Goal: Check status: Check status

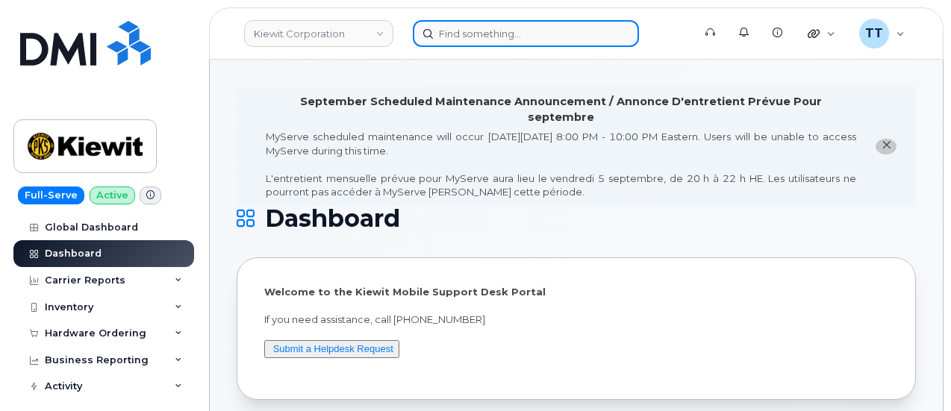
click at [490, 37] on input at bounding box center [526, 33] width 226 height 27
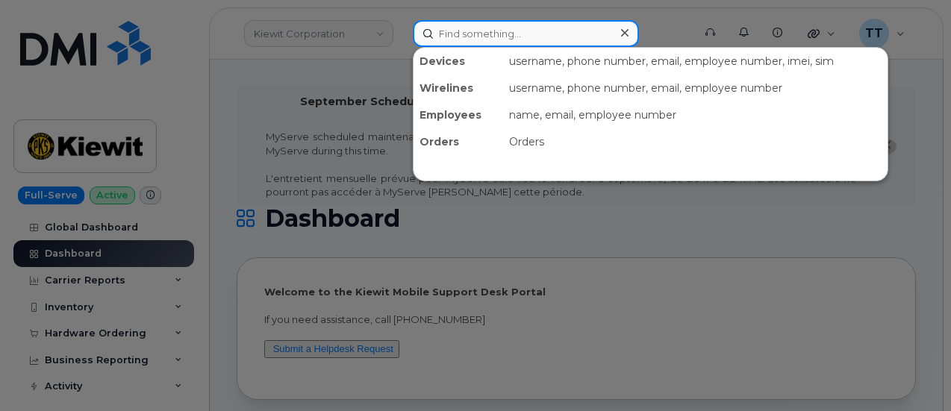
paste input "610-741-9743"
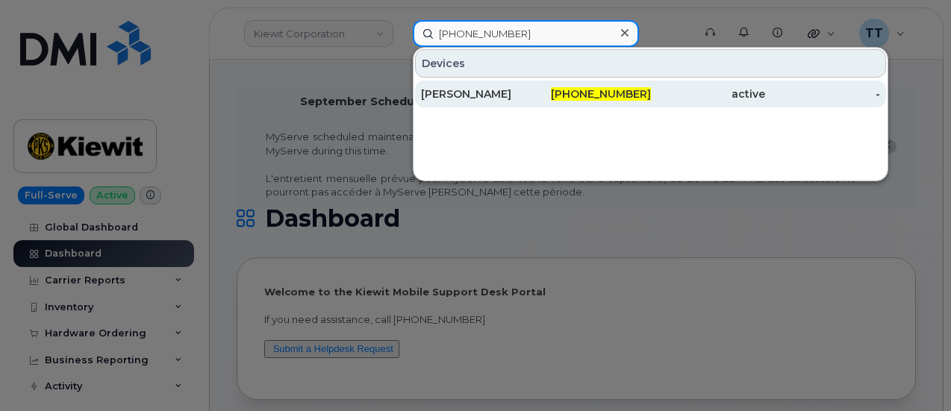
type input "610-741-9743"
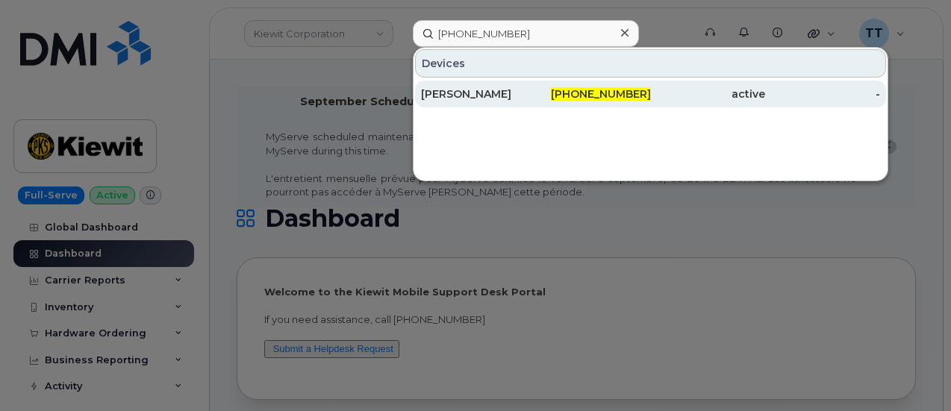
click at [501, 99] on div "ANA MALAVE" at bounding box center [478, 94] width 115 height 15
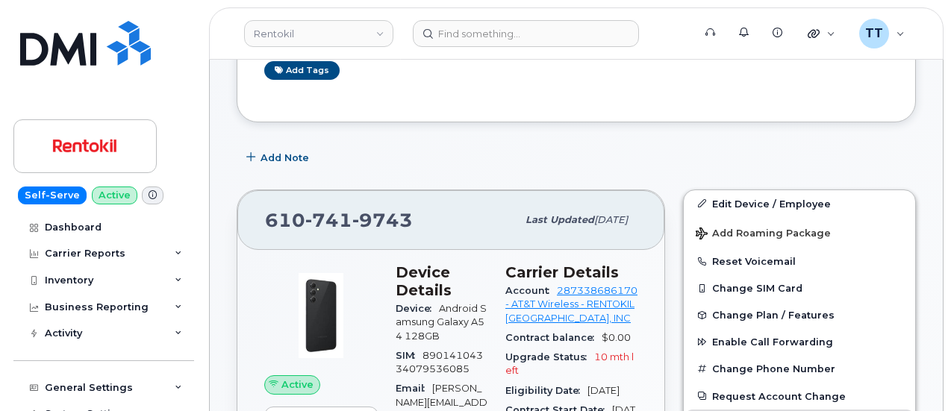
scroll to position [373, 0]
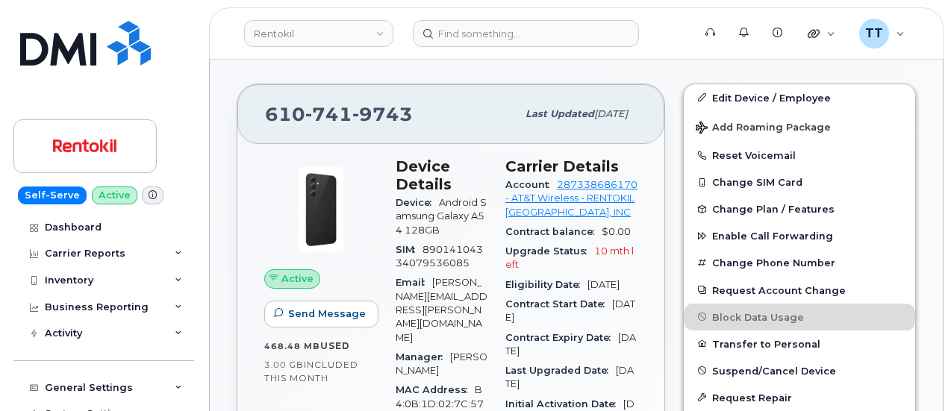
click at [470, 249] on div "SIM 89014104334079536085" at bounding box center [442, 257] width 92 height 34
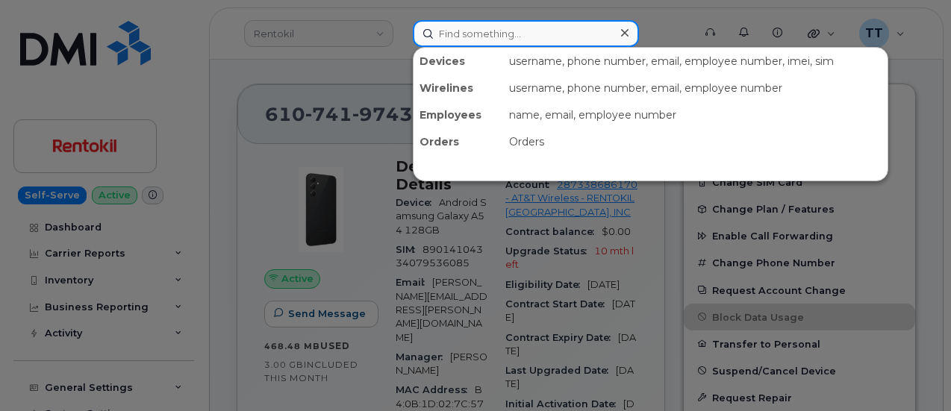
click at [475, 26] on input at bounding box center [526, 33] width 226 height 27
paste input "358149541131051"
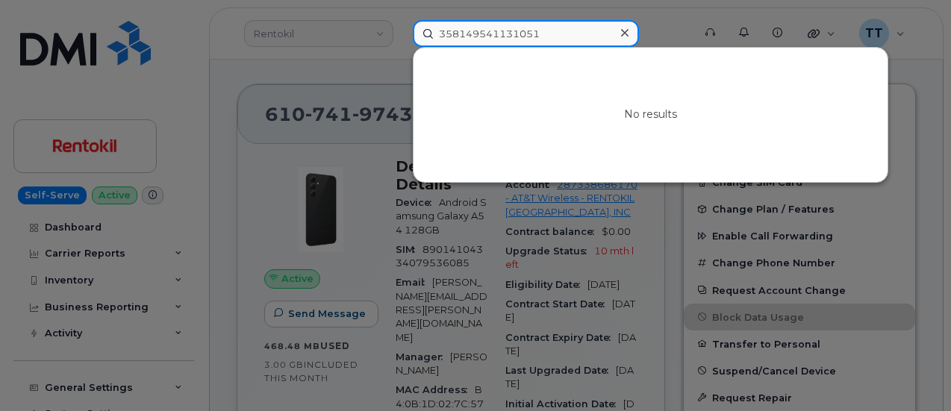
type input "358149541131051"
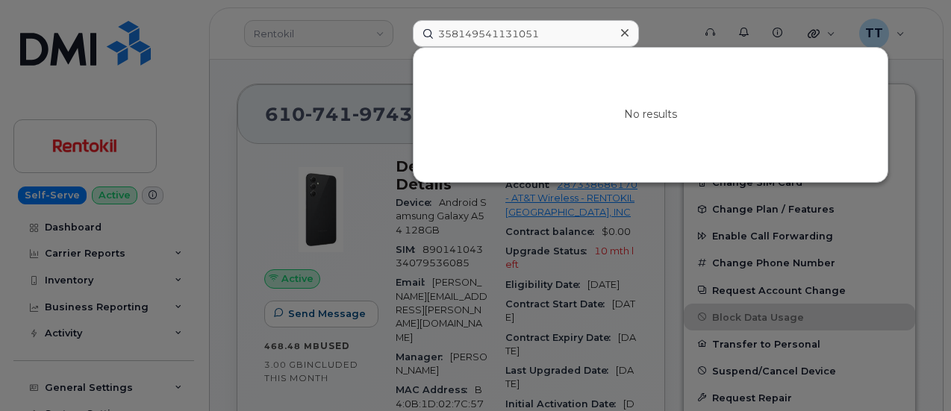
click at [25, 93] on div at bounding box center [475, 205] width 951 height 411
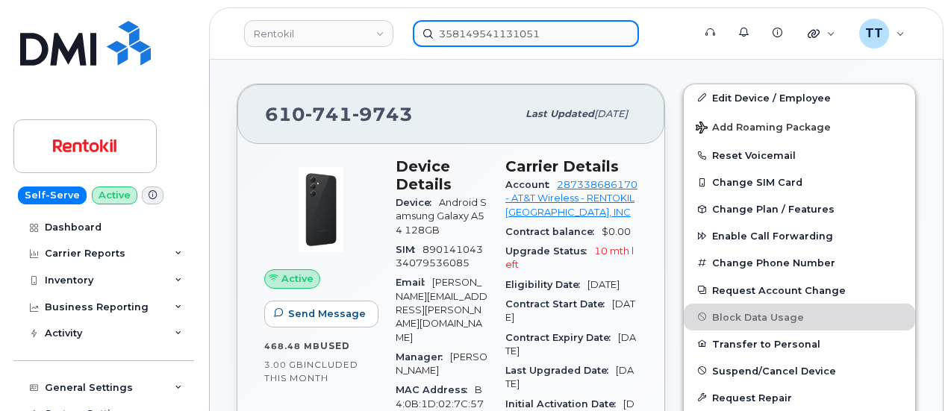
click at [498, 34] on input "358149541131051" at bounding box center [526, 33] width 226 height 27
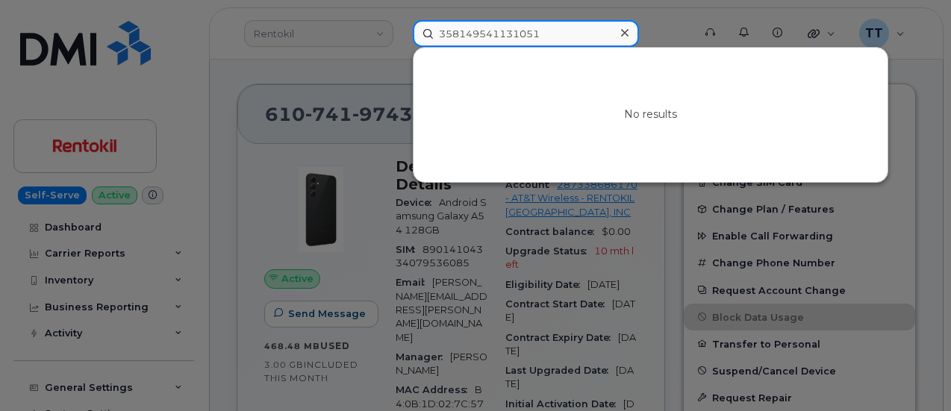
click at [497, 35] on input "358149541131051" at bounding box center [526, 33] width 226 height 27
paste input "351782251131056"
type input "351782251131056"
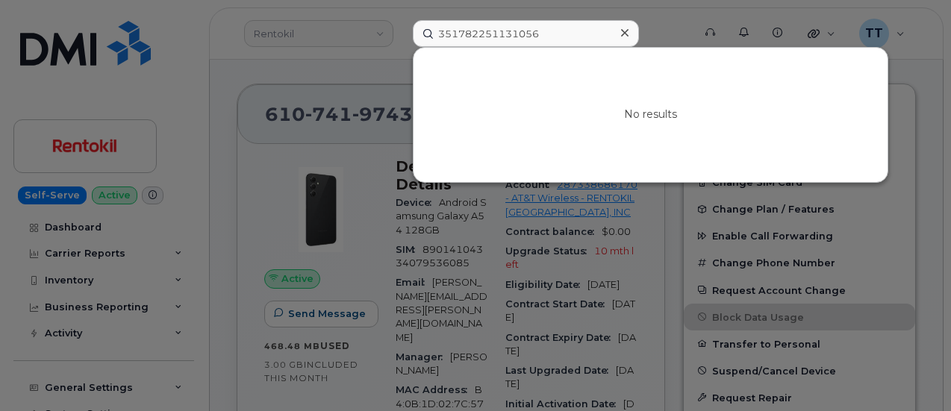
click at [297, 81] on div at bounding box center [475, 205] width 951 height 411
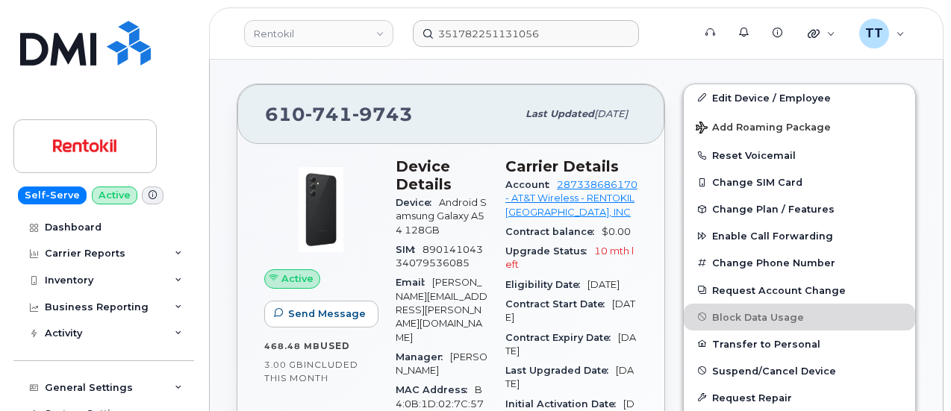
click at [344, 114] on span "741" at bounding box center [328, 114] width 47 height 22
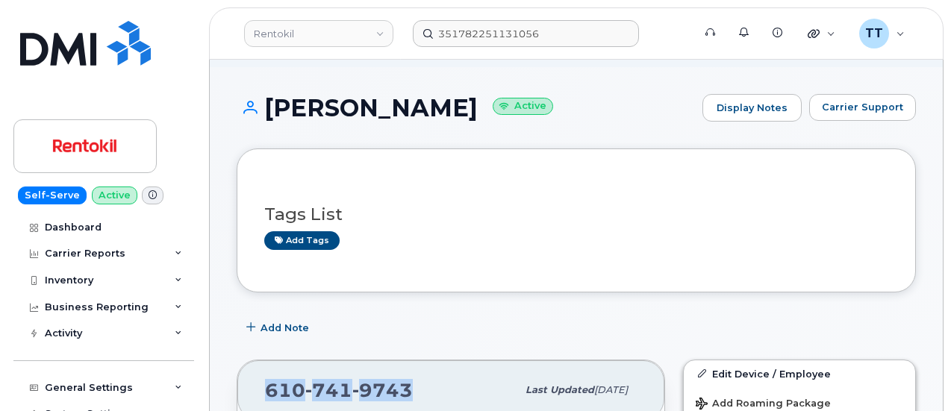
scroll to position [75, 0]
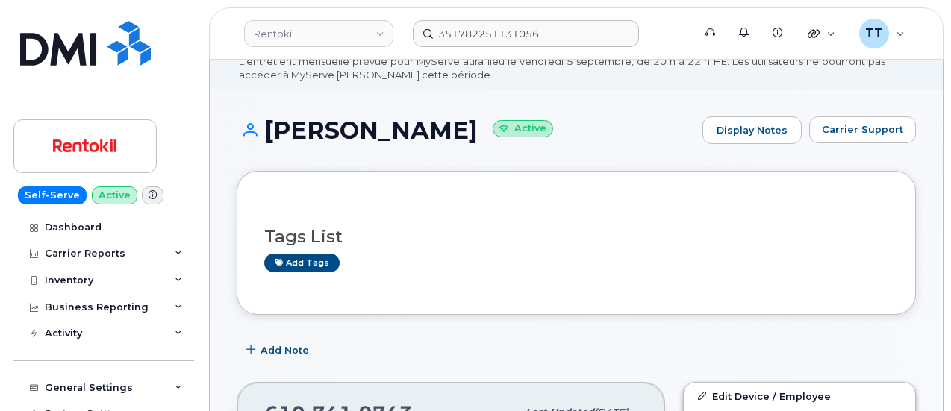
click at [316, 135] on h1 "ANA MALAVE Active" at bounding box center [466, 130] width 458 height 26
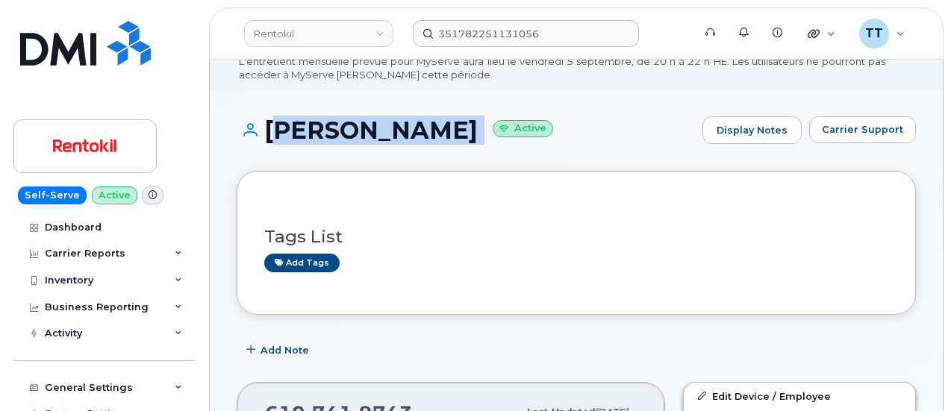
click at [316, 135] on h1 "ANA MALAVE Active" at bounding box center [466, 130] width 458 height 26
copy h1 "ANA MALAVE"
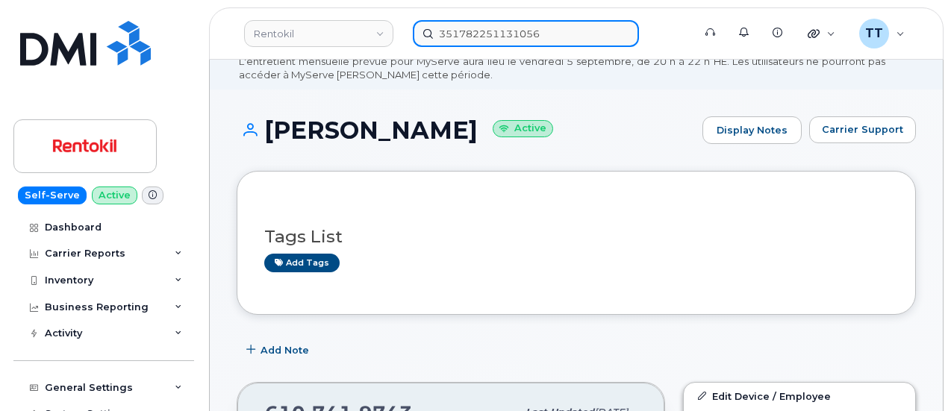
click at [501, 35] on input "351782251131056" at bounding box center [526, 33] width 226 height 27
click at [501, 36] on input "351782251131056" at bounding box center [526, 33] width 226 height 27
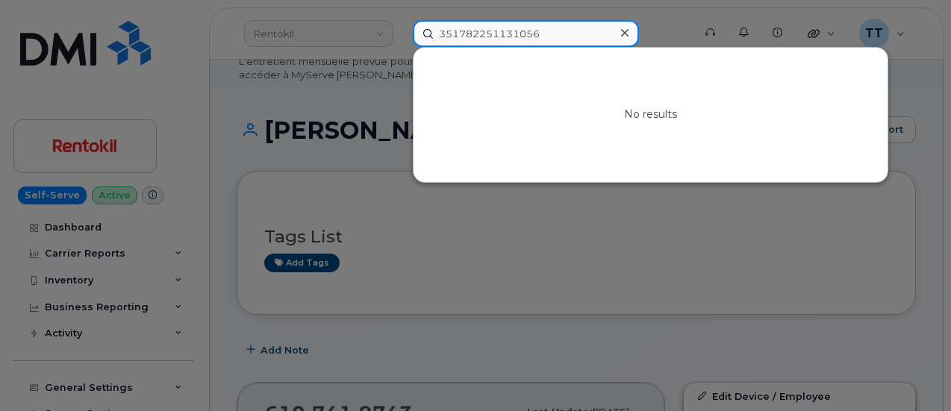
click at [501, 36] on input "351782251131056" at bounding box center [526, 33] width 226 height 27
paste input "cs0784001"
type input "cs0784001"
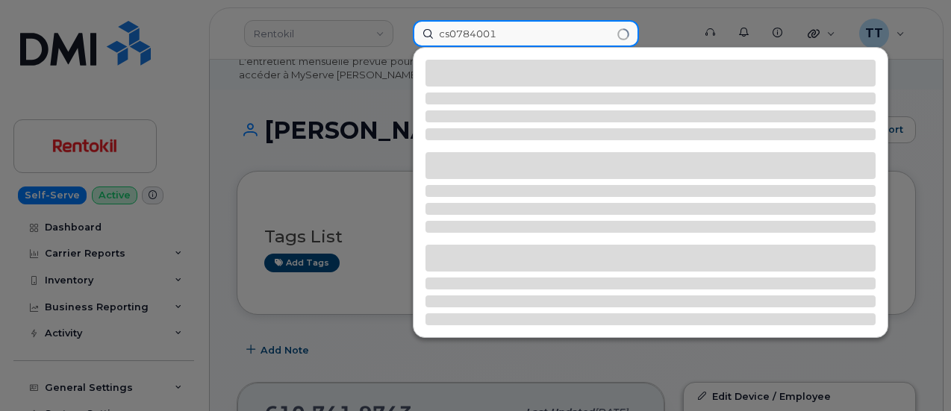
click at [464, 35] on input "cs0784001" at bounding box center [526, 33] width 226 height 27
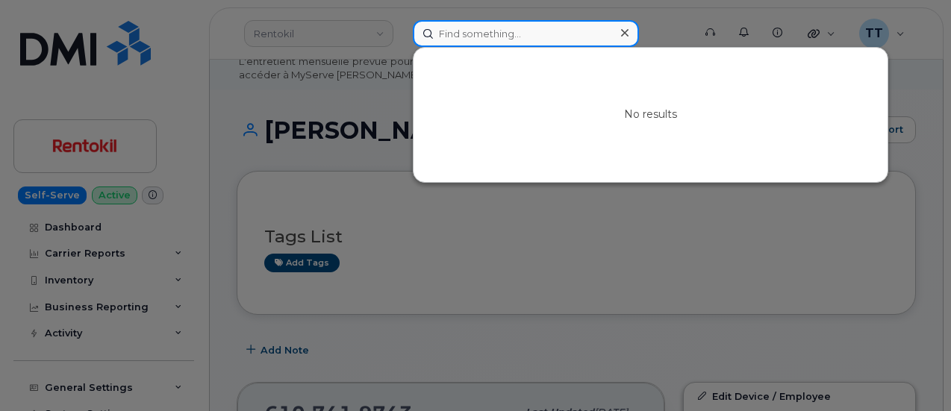
click at [458, 28] on input at bounding box center [526, 33] width 226 height 27
click at [484, 31] on input at bounding box center [526, 33] width 226 height 27
paste input "476303022501"
type input "476303022501"
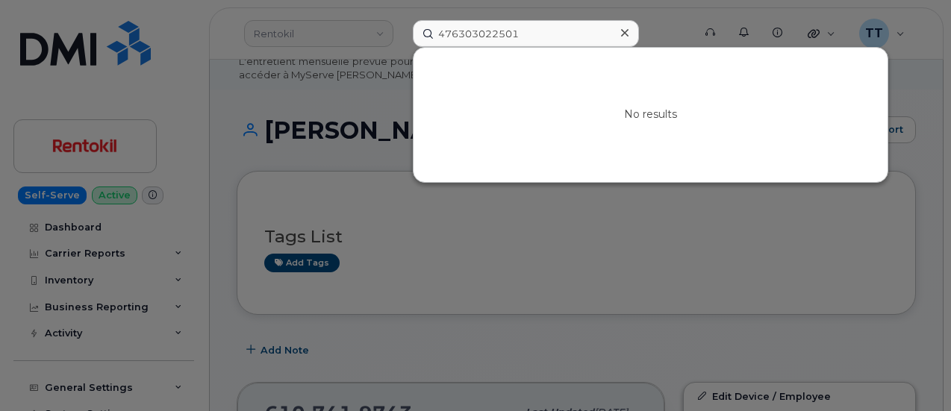
click at [278, 78] on div at bounding box center [475, 205] width 951 height 411
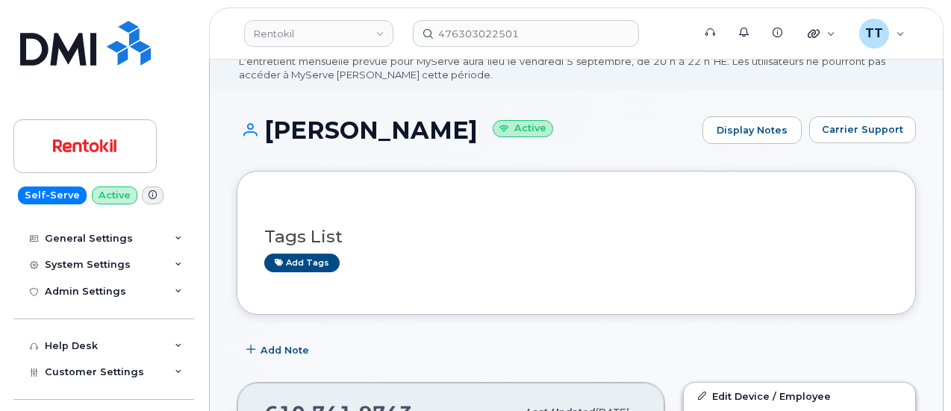
scroll to position [0, 0]
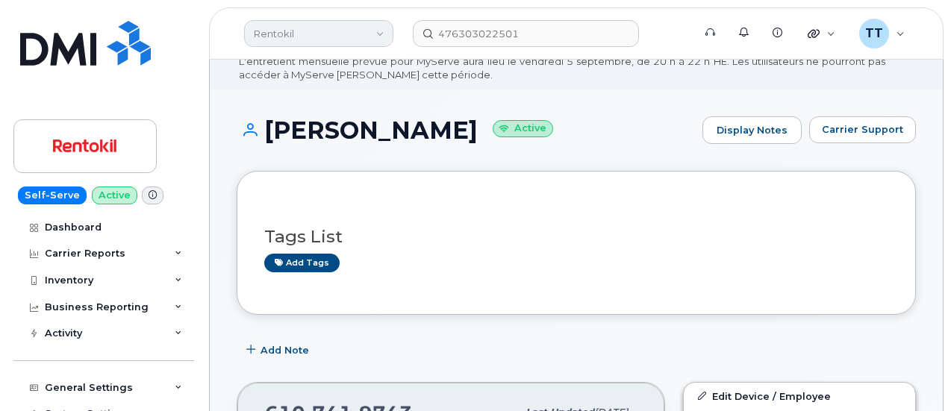
click at [293, 32] on link "Rentokil" at bounding box center [318, 33] width 149 height 27
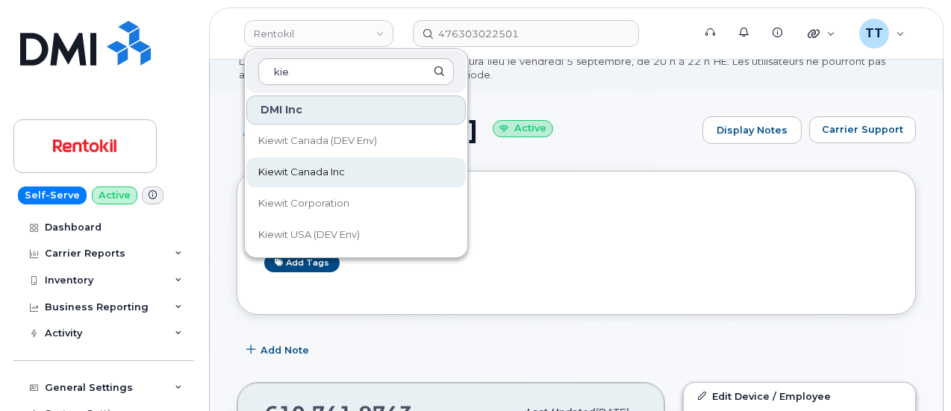
type input "kie"
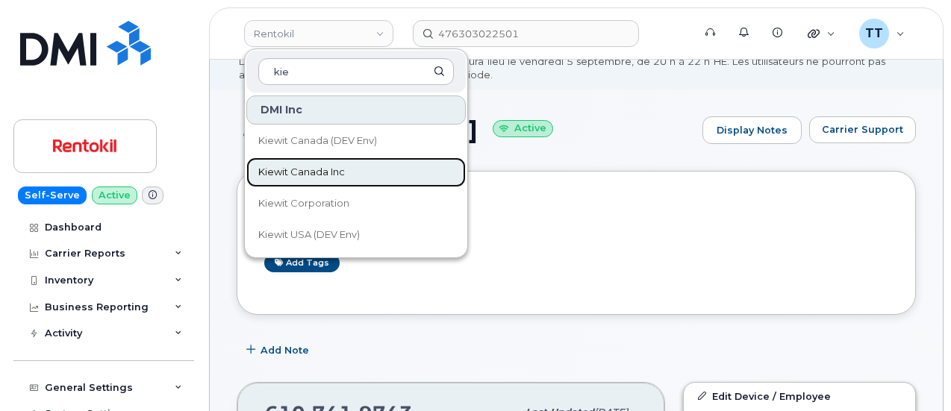
click at [360, 165] on link "Kiewit Canada Inc" at bounding box center [355, 172] width 219 height 30
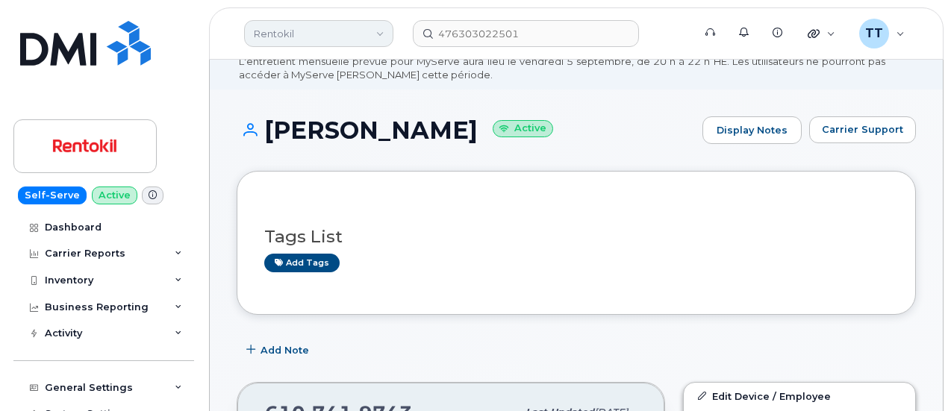
click at [308, 34] on link "Rentokil" at bounding box center [318, 33] width 149 height 27
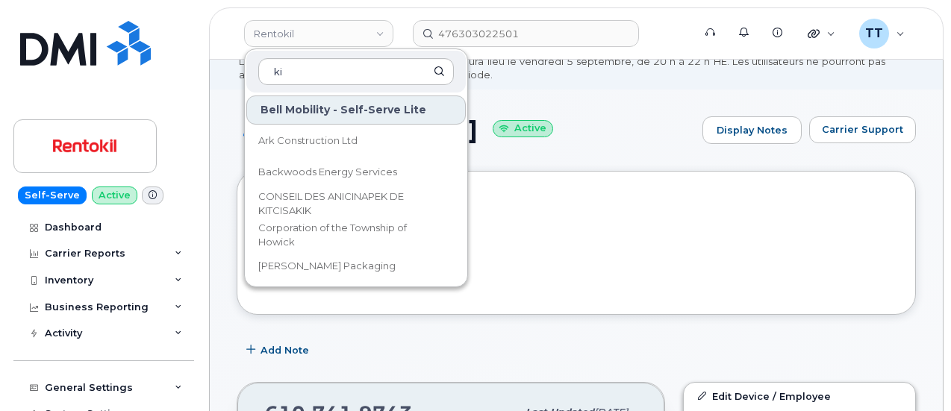
type input "ki"
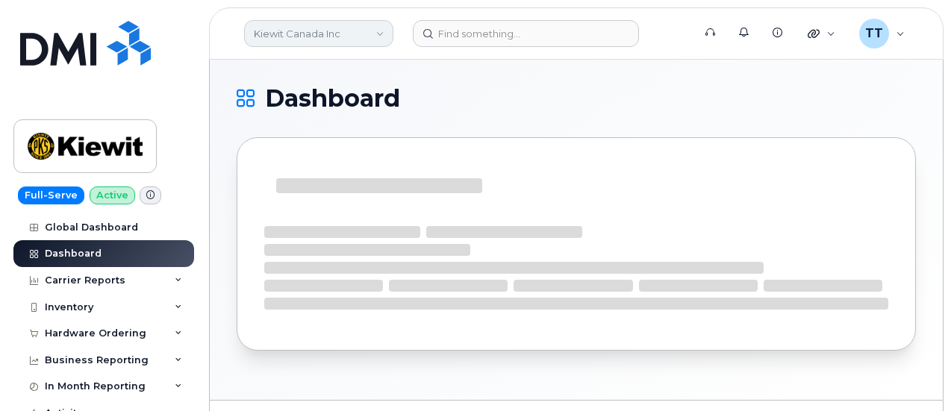
click at [325, 38] on link "Kiewit Canada Inc" at bounding box center [318, 33] width 149 height 27
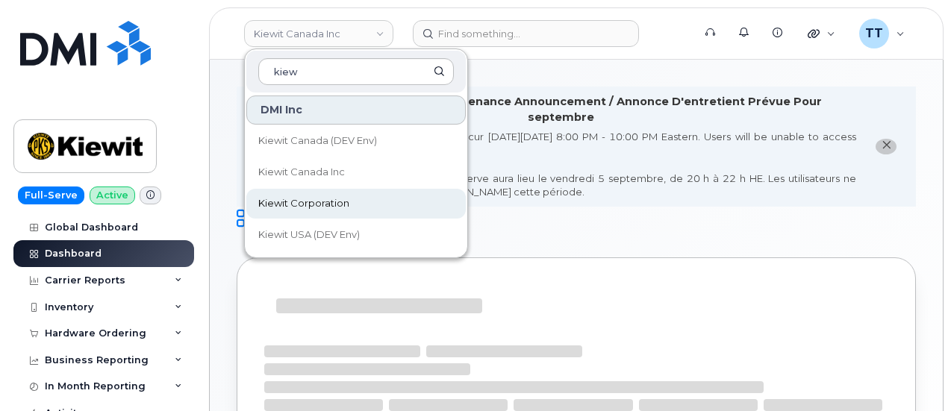
type input "kiew"
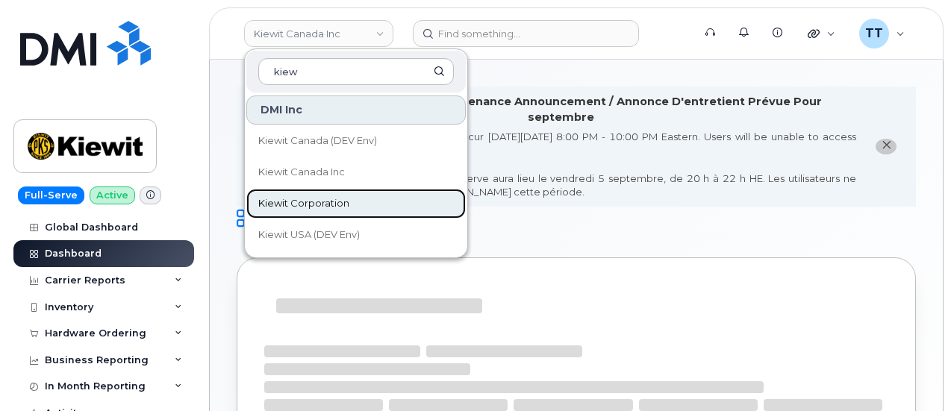
click at [305, 207] on span "Kiewit Corporation" at bounding box center [303, 203] width 91 height 15
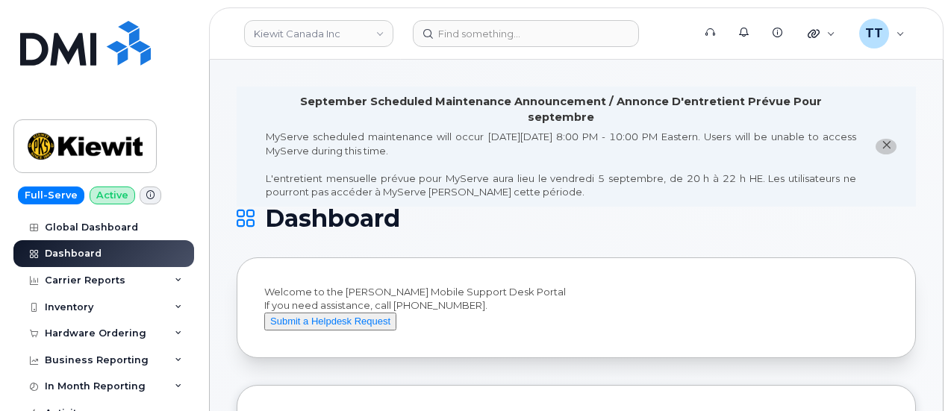
scroll to position [373, 0]
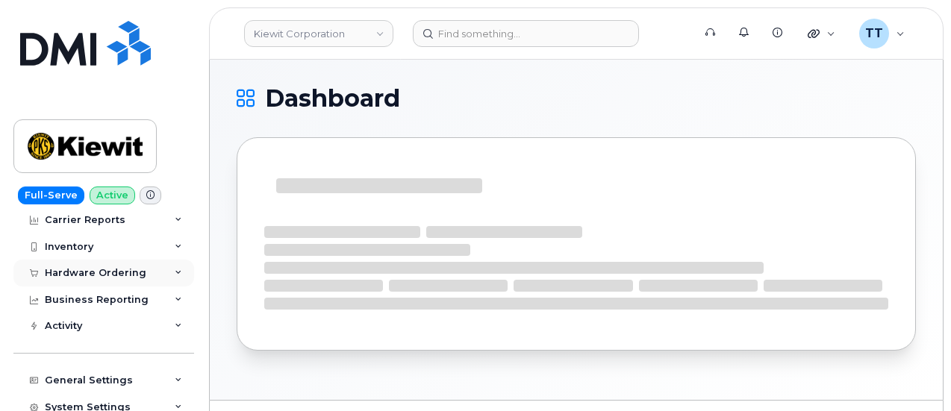
scroll to position [75, 0]
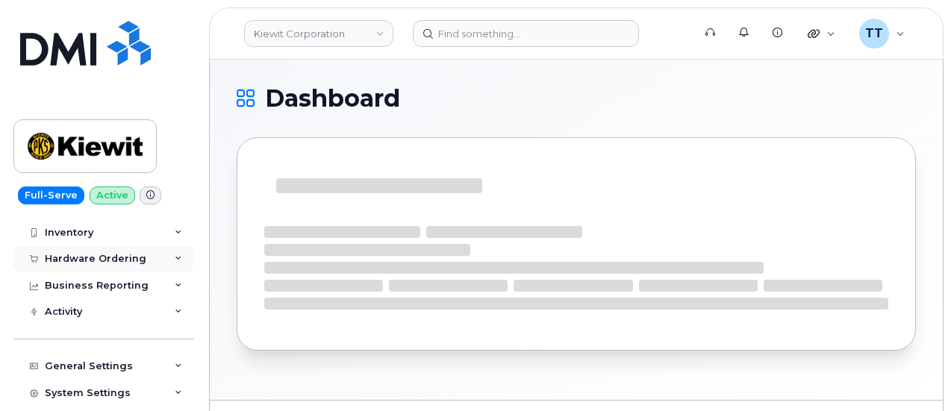
click at [109, 258] on div "Hardware Ordering" at bounding box center [96, 259] width 102 height 12
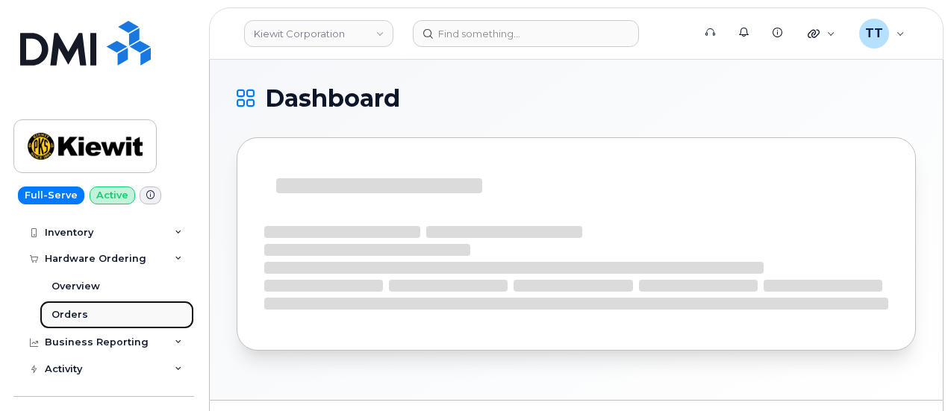
click at [83, 318] on div "Orders" at bounding box center [70, 314] width 37 height 13
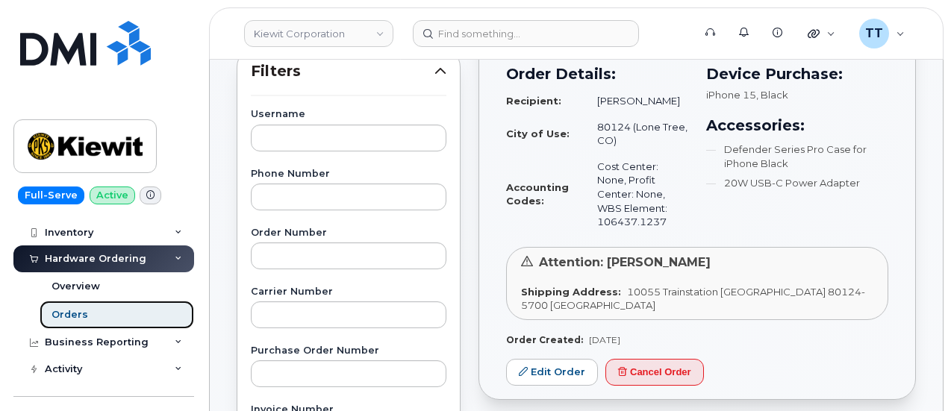
scroll to position [224, 0]
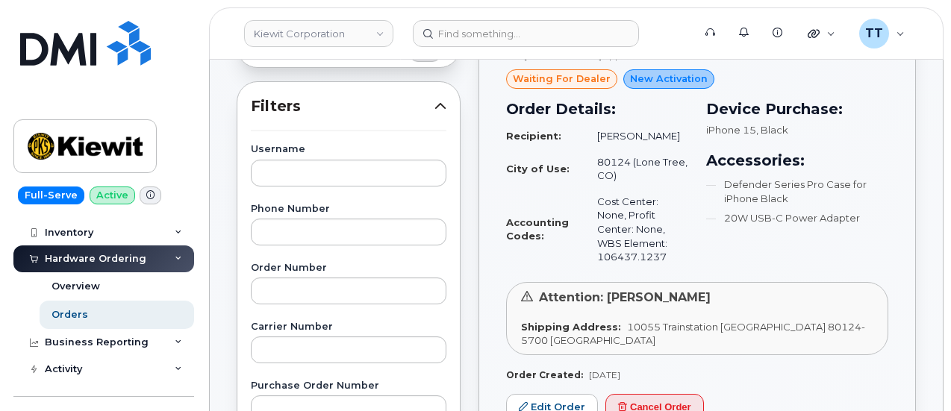
drag, startPoint x: 212, startPoint y: 356, endPoint x: 259, endPoint y: 331, distance: 53.1
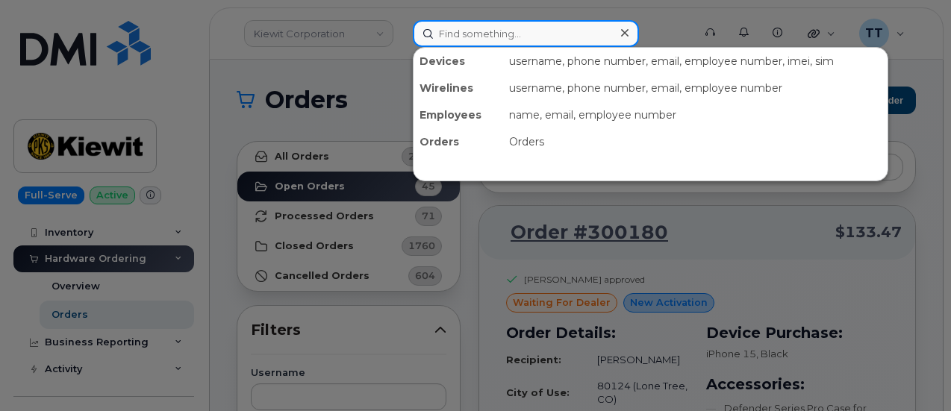
click at [488, 41] on input at bounding box center [526, 33] width 226 height 27
paste input "298960"
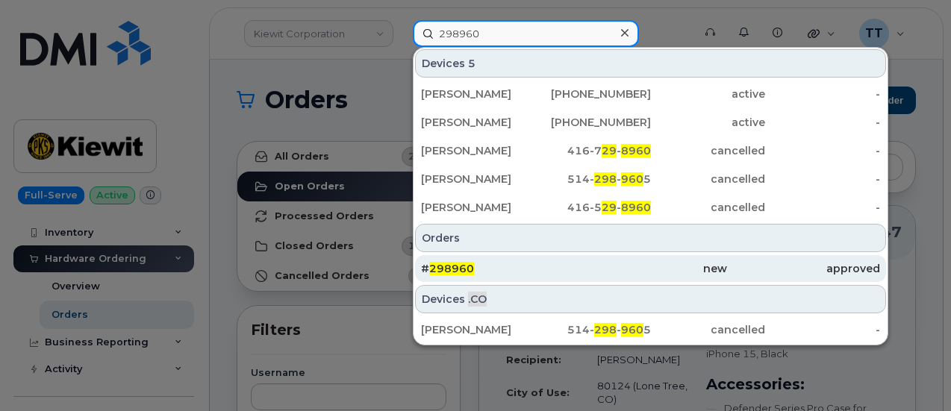
type input "298960"
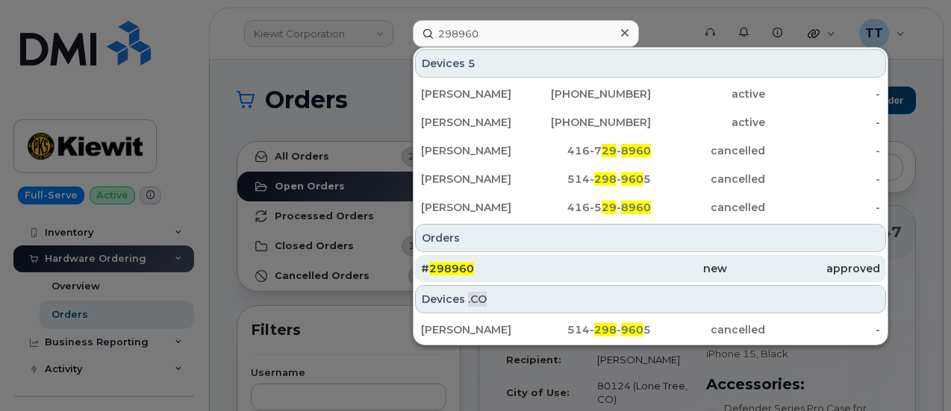
click at [555, 266] on div "# 298960" at bounding box center [497, 268] width 153 height 15
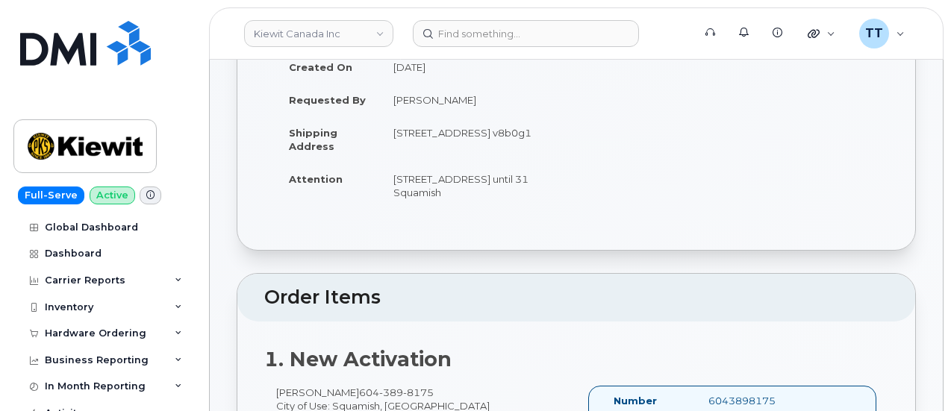
scroll to position [373, 0]
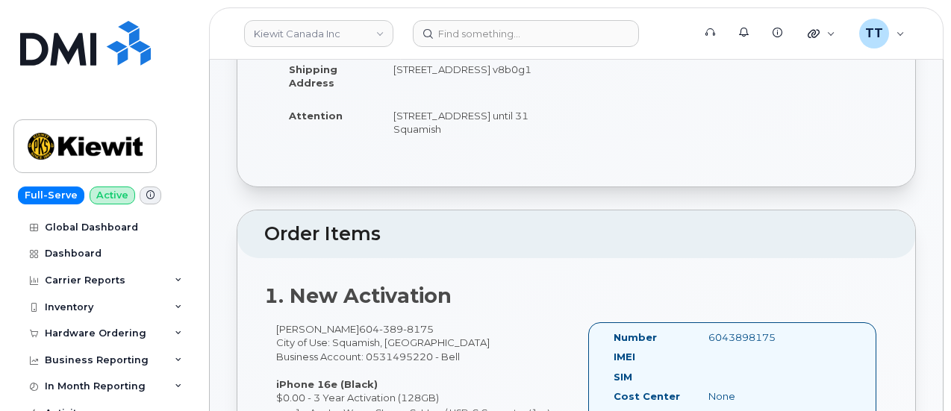
drag, startPoint x: 464, startPoint y: 132, endPoint x: 411, endPoint y: 116, distance: 56.0
click at [395, 117] on td "[STREET_ADDRESS] until 31 Squamish" at bounding box center [472, 122] width 185 height 46
copy td "1800 Mamquam road until 31 Squamish"
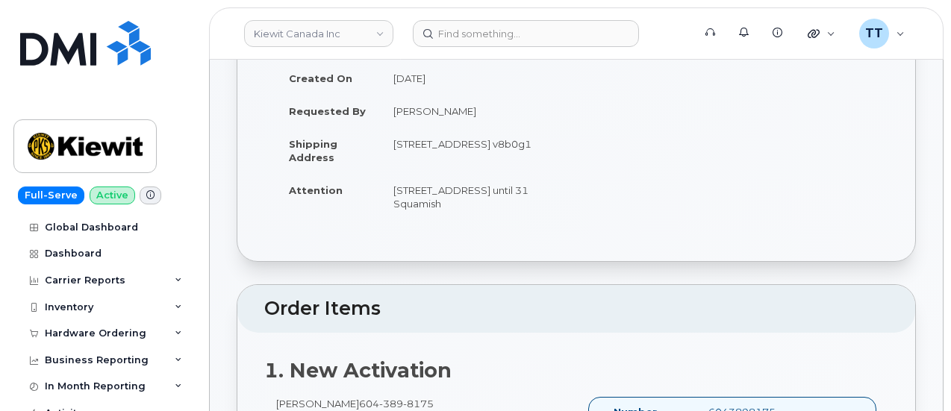
drag, startPoint x: 517, startPoint y: 160, endPoint x: 390, endPoint y: 148, distance: 127.4
click at [390, 148] on td "Unit 13 1800 mamquam road Squamish BC v8b0g1" at bounding box center [472, 151] width 185 height 46
copy td "Unit 13 1800 mamquam road Squamish BC v8b0g1"
drag, startPoint x: 518, startPoint y: 162, endPoint x: 458, endPoint y: 157, distance: 59.9
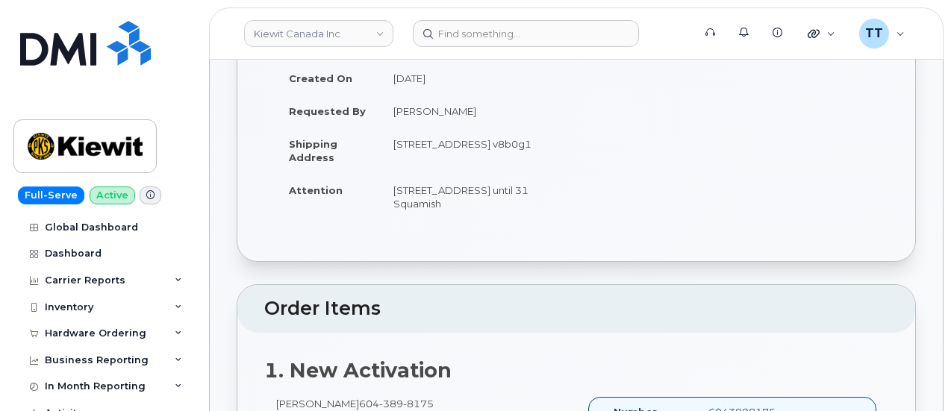
click at [444, 160] on td "Unit 13 1800 mamquam road Squamish BC v8b0g1" at bounding box center [472, 151] width 185 height 46
copy td "BC v8b0g1"
drag, startPoint x: 230, startPoint y: 342, endPoint x: 228, endPoint y: 331, distance: 10.6
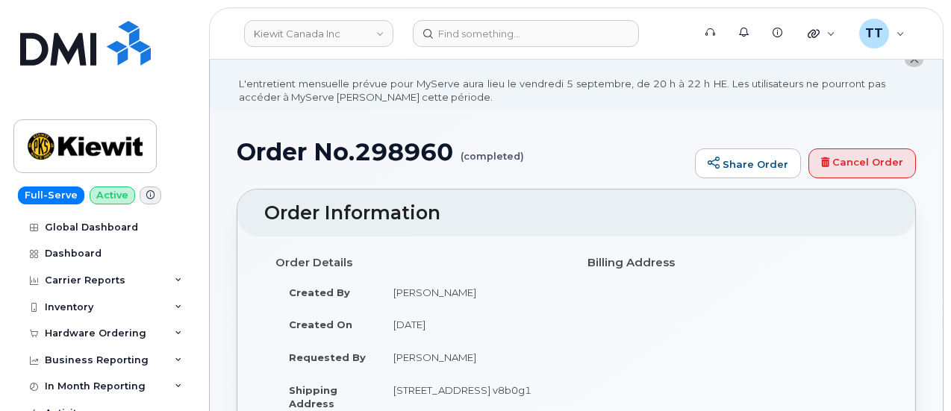
scroll to position [0, 0]
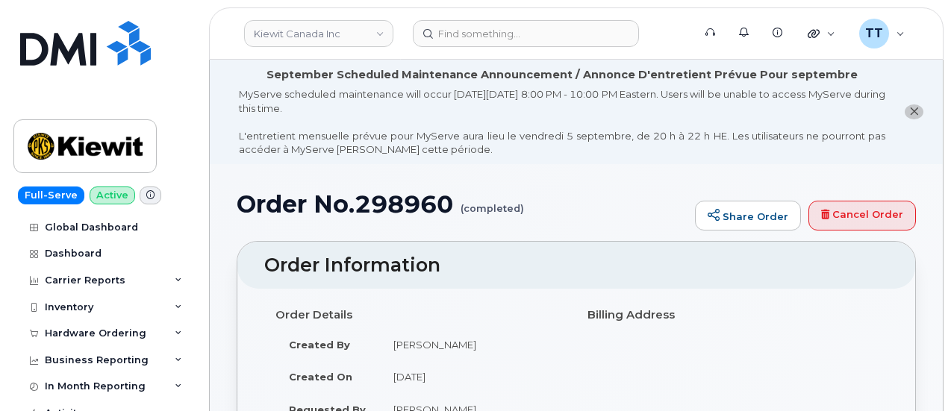
click at [385, 204] on h1 "Order No.298960 (completed)" at bounding box center [462, 204] width 451 height 26
click at [387, 206] on h1 "Order No.298960 (completed)" at bounding box center [462, 204] width 451 height 26
drag, startPoint x: 387, startPoint y: 206, endPoint x: 346, endPoint y: 204, distance: 40.4
click at [346, 204] on h1 "Order No.298960 (completed)" at bounding box center [462, 204] width 451 height 26
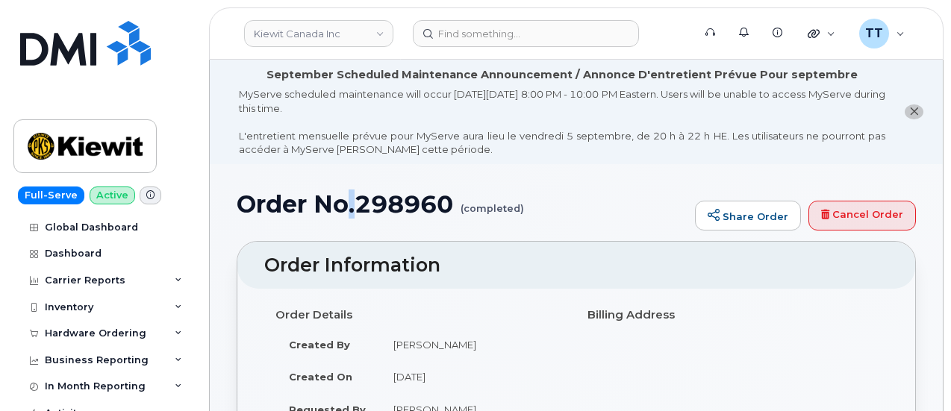
click at [346, 204] on h1 "Order No.298960 (completed)" at bounding box center [462, 204] width 451 height 26
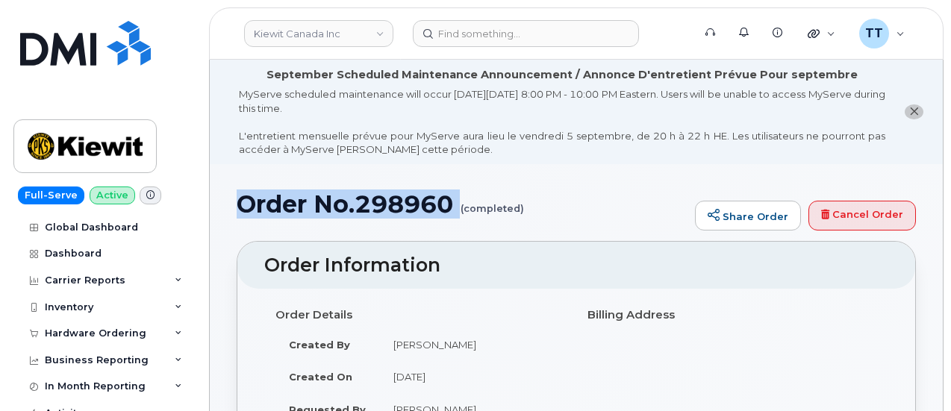
click at [346, 204] on h1 "Order No.298960 (completed)" at bounding box center [462, 204] width 451 height 26
copy h1 "Order No.298960"
drag, startPoint x: 48, startPoint y: 94, endPoint x: 238, endPoint y: 1, distance: 211.6
click at [48, 95] on link at bounding box center [84, 63] width 143 height 85
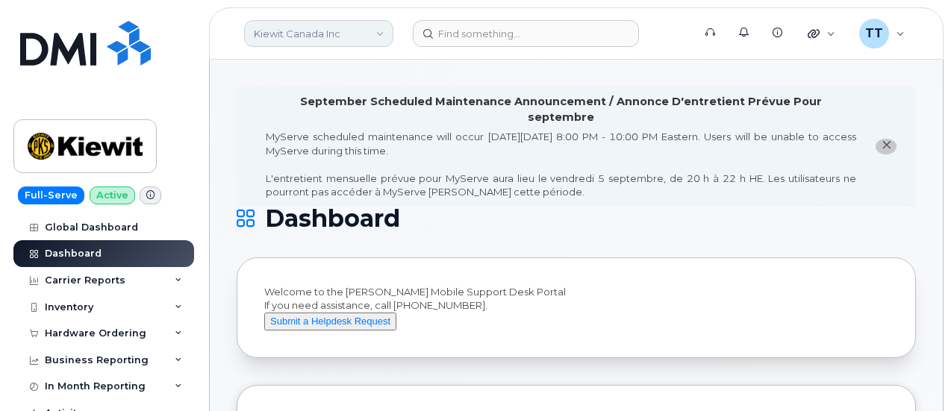
click at [305, 33] on link "Kiewit Canada Inc" at bounding box center [318, 33] width 149 height 27
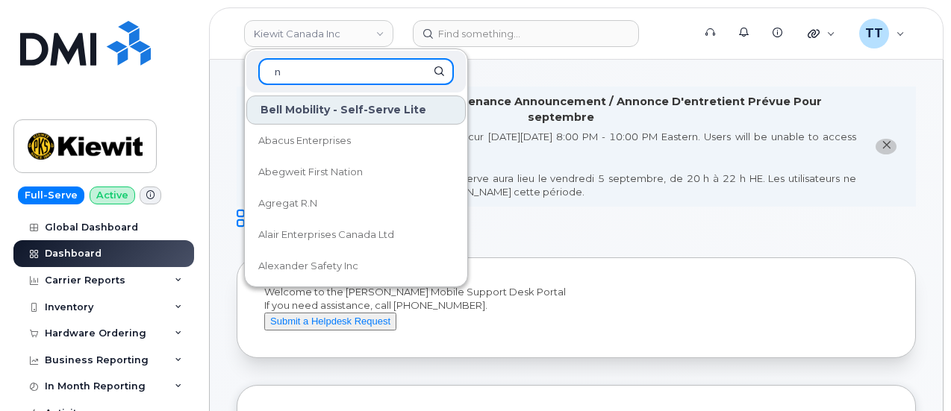
click at [339, 82] on input "n" at bounding box center [356, 71] width 196 height 27
type input "n"
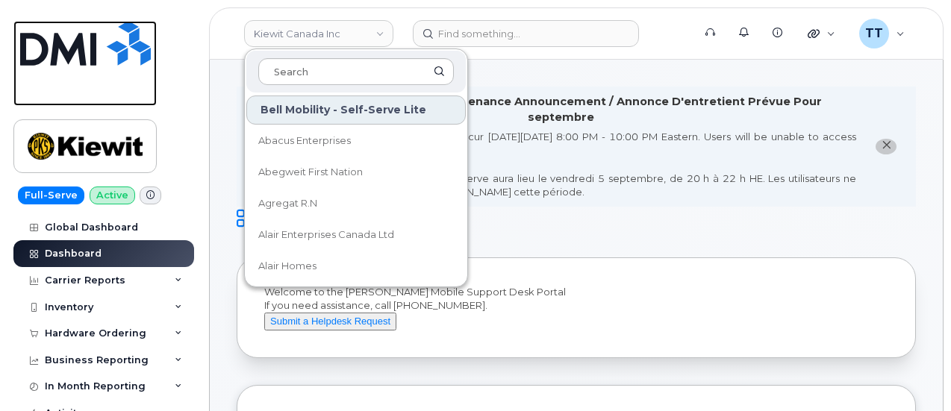
click at [32, 92] on link at bounding box center [84, 63] width 143 height 85
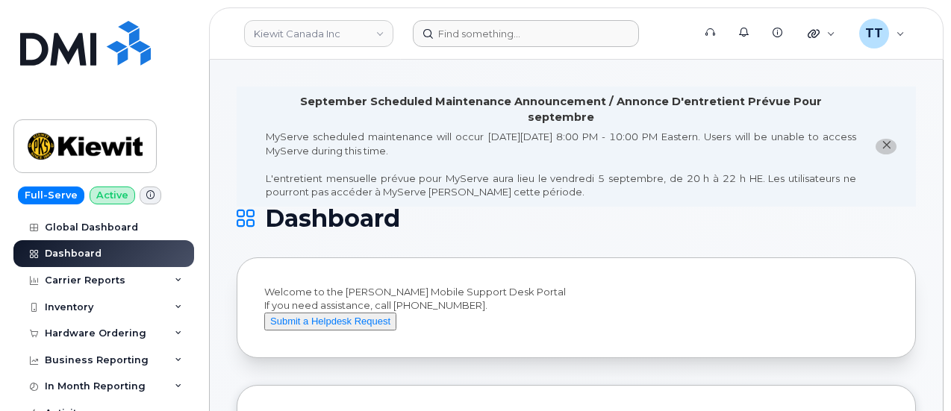
drag, startPoint x: 543, startPoint y: 17, endPoint x: 536, endPoint y: 28, distance: 12.8
click at [543, 17] on header "Kiewit Canada Inc Support Alerts Knowledge Base Quicklinks Suspend / Cancel Dev…" at bounding box center [576, 33] width 734 height 52
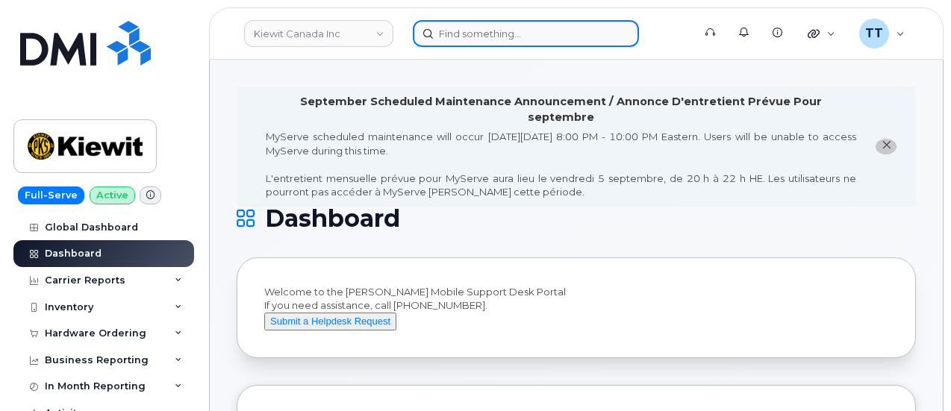
click at [531, 28] on input at bounding box center [526, 33] width 226 height 27
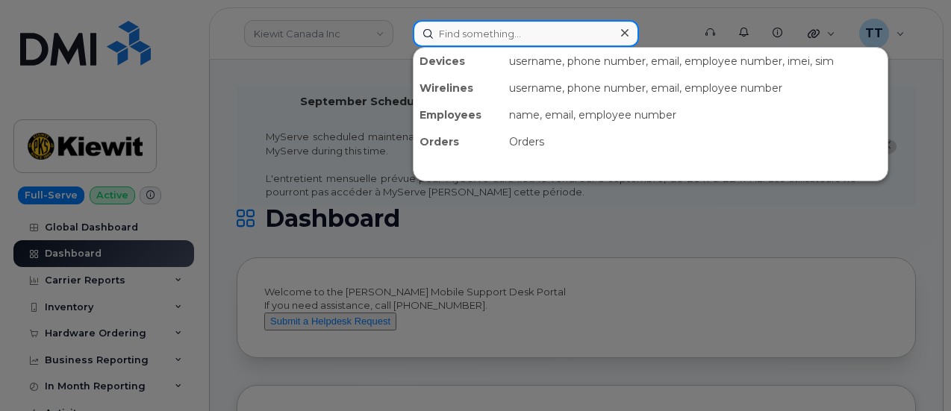
paste input "945-230-0251"
type input "945-230-0251"
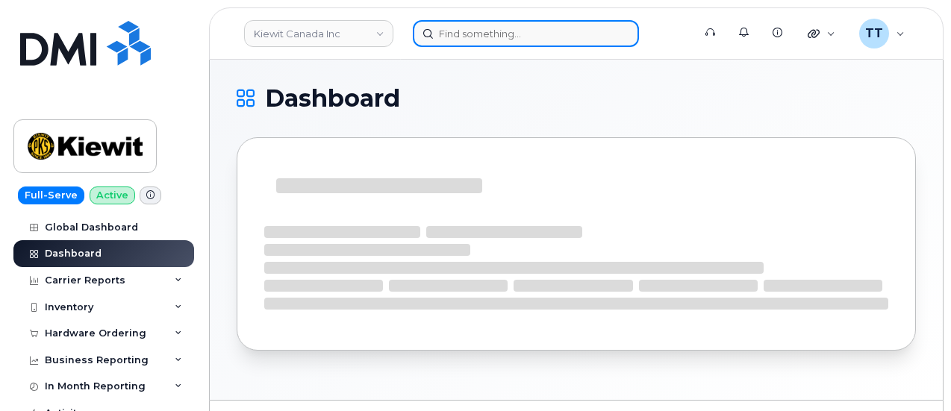
click at [484, 24] on input at bounding box center [526, 33] width 226 height 27
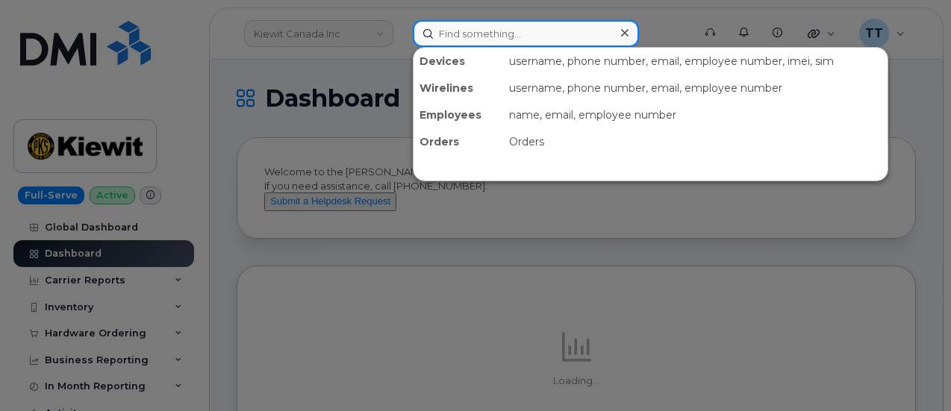
paste input "[PHONE_NUMBER]"
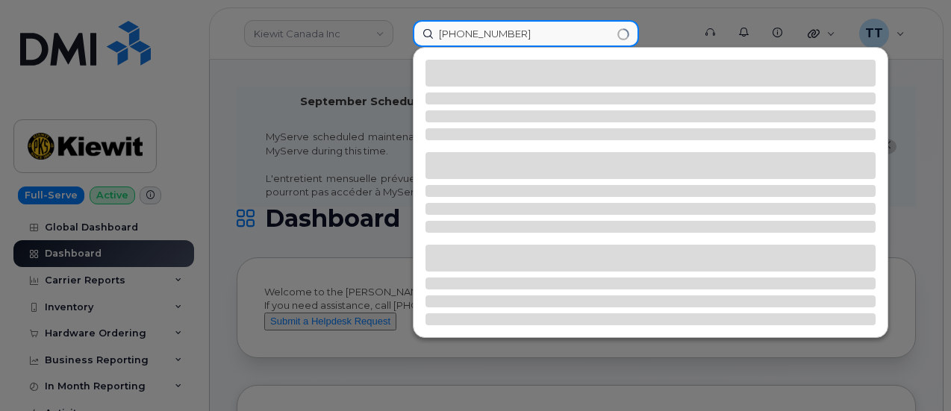
type input "[PHONE_NUMBER]"
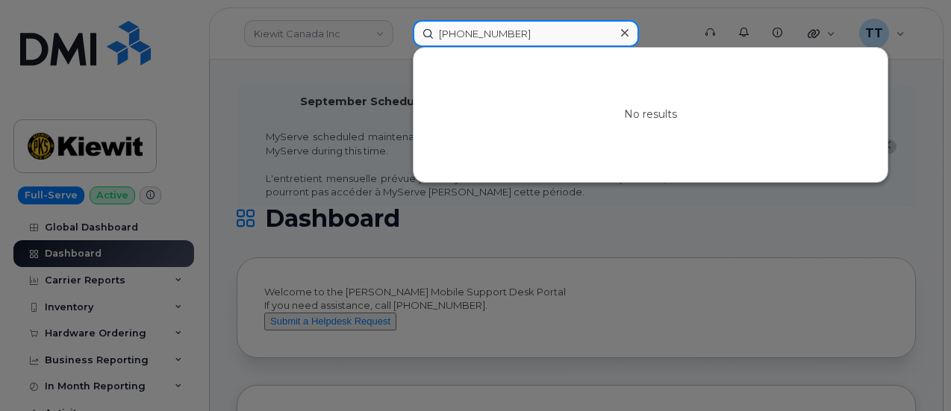
click at [463, 40] on input "[PHONE_NUMBER]" at bounding box center [526, 33] width 226 height 27
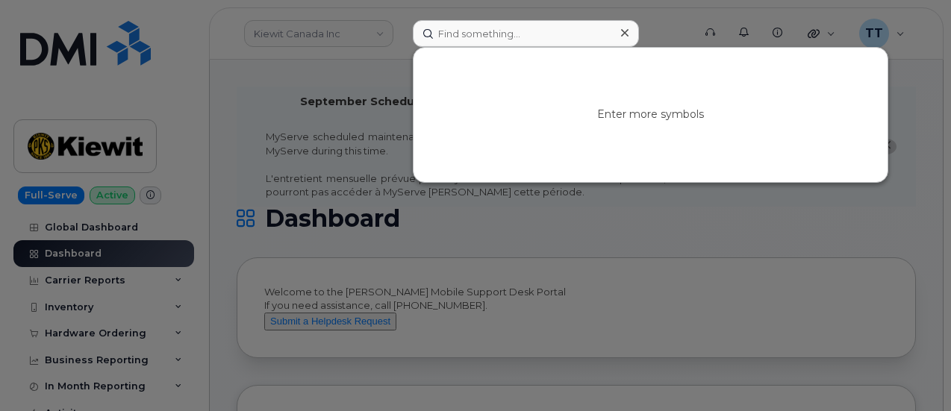
click at [400, 38] on div at bounding box center [475, 205] width 951 height 411
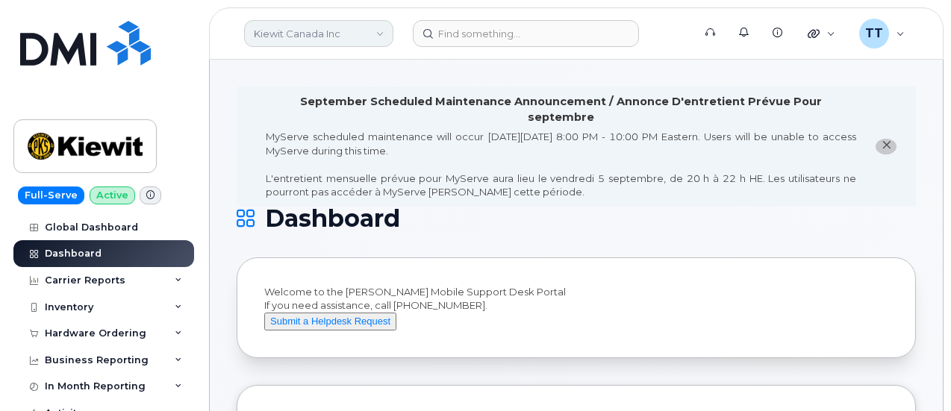
click at [310, 39] on link "Kiewit Canada Inc" at bounding box center [318, 33] width 149 height 27
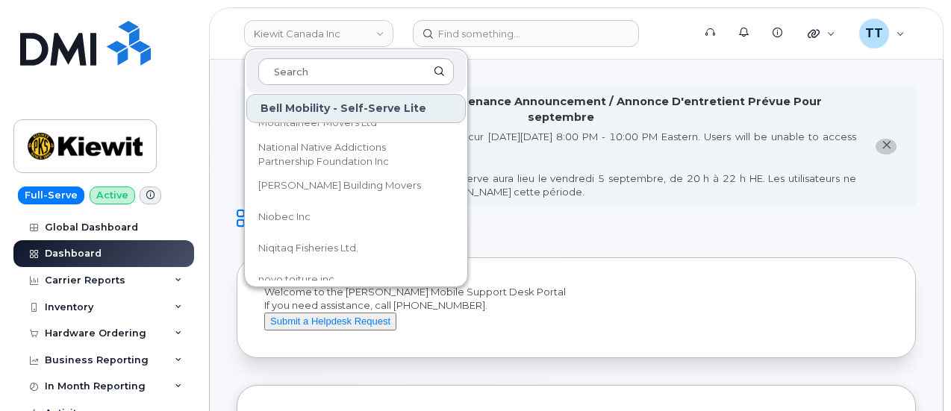
scroll to position [4478, 0]
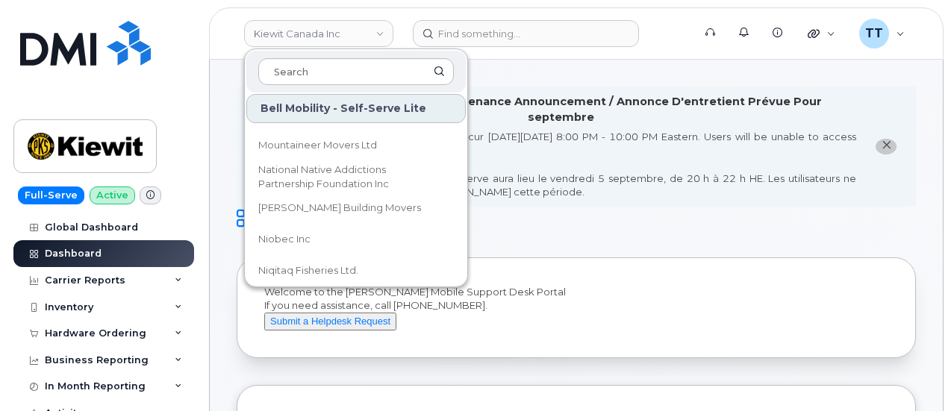
click at [628, 208] on h1 "Dashboard" at bounding box center [573, 219] width 672 height 24
